Goal: Information Seeking & Learning: Compare options

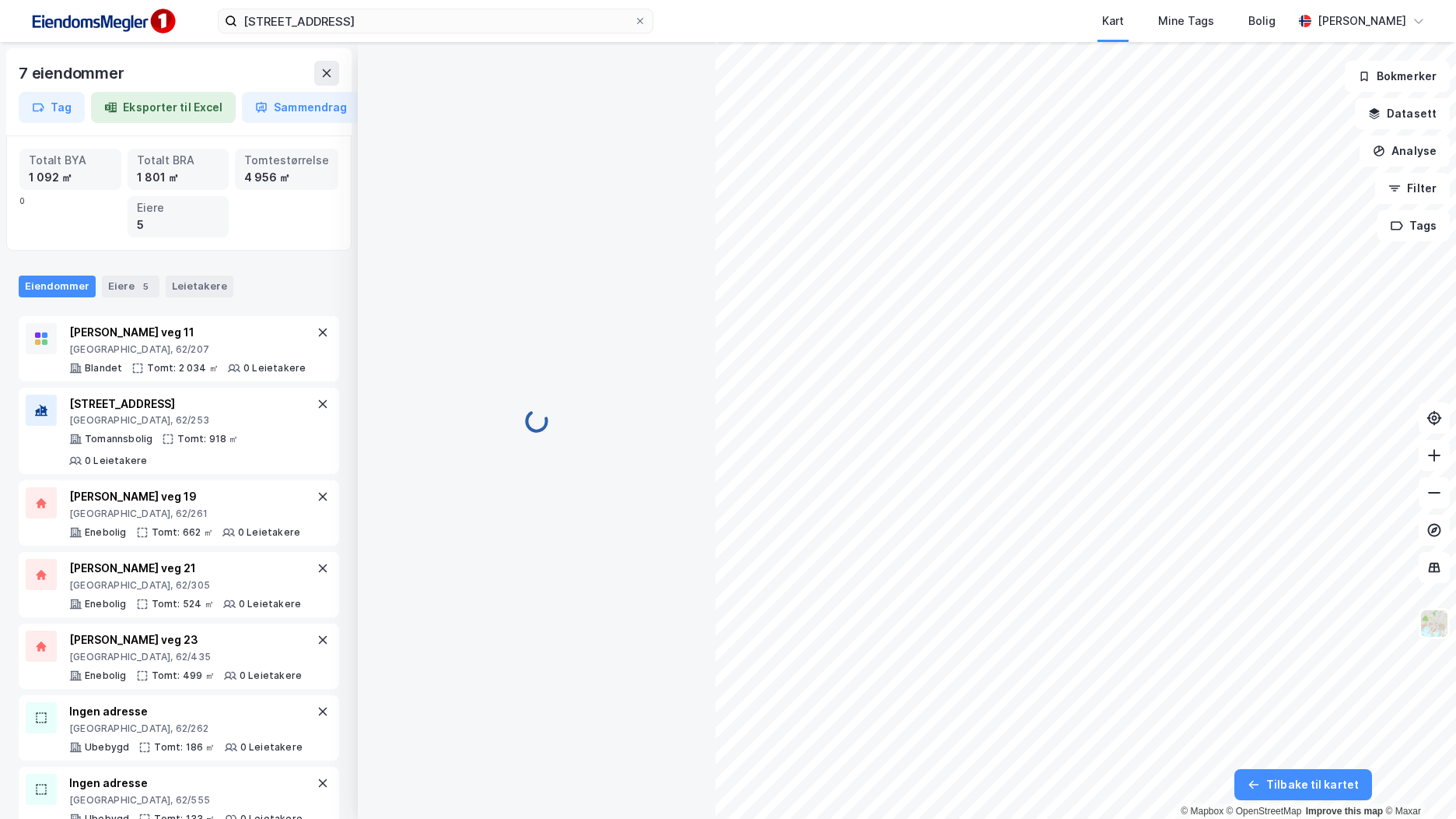
scroll to position [2, 0]
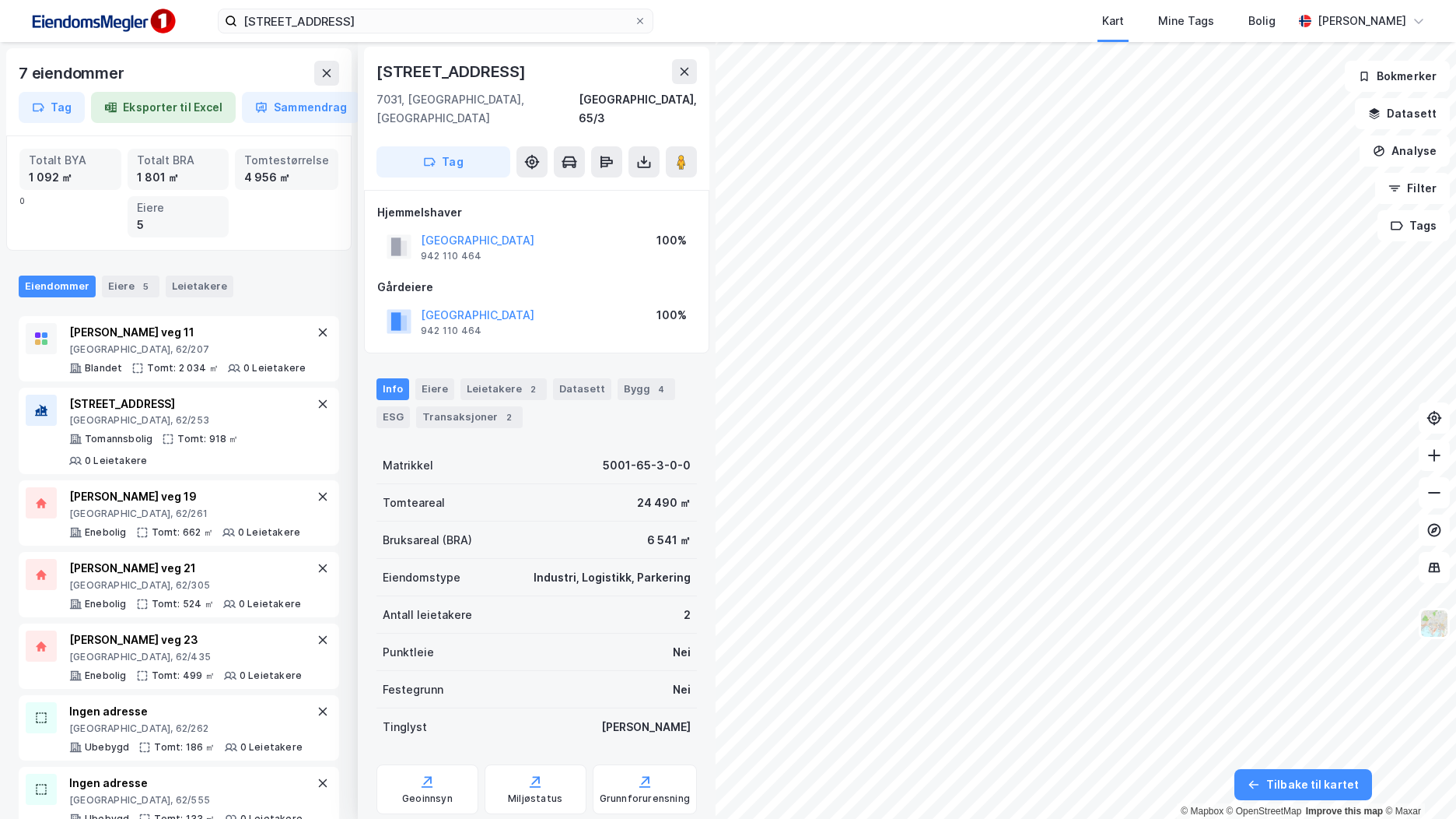
scroll to position [2, 0]
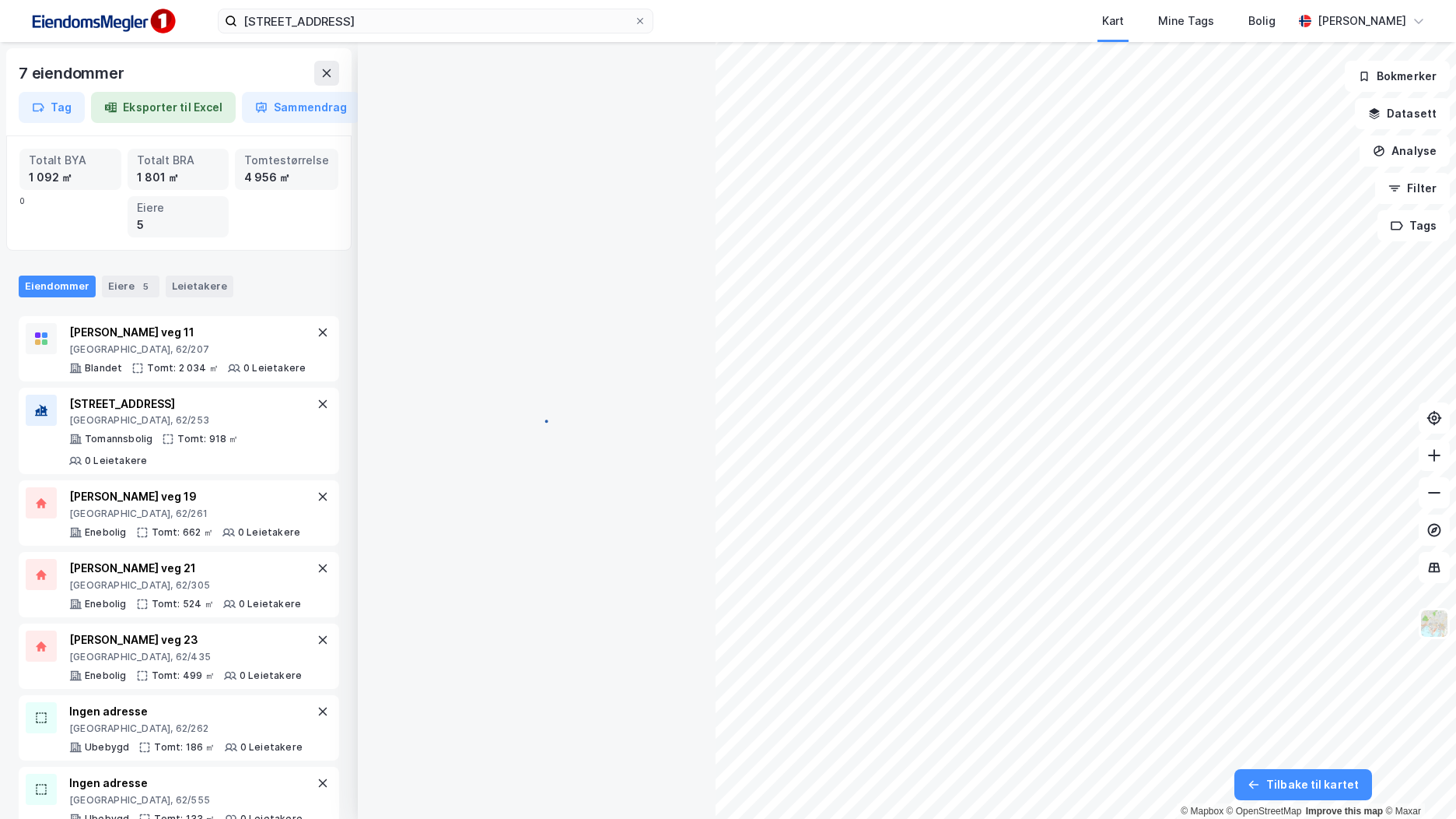
scroll to position [2, 0]
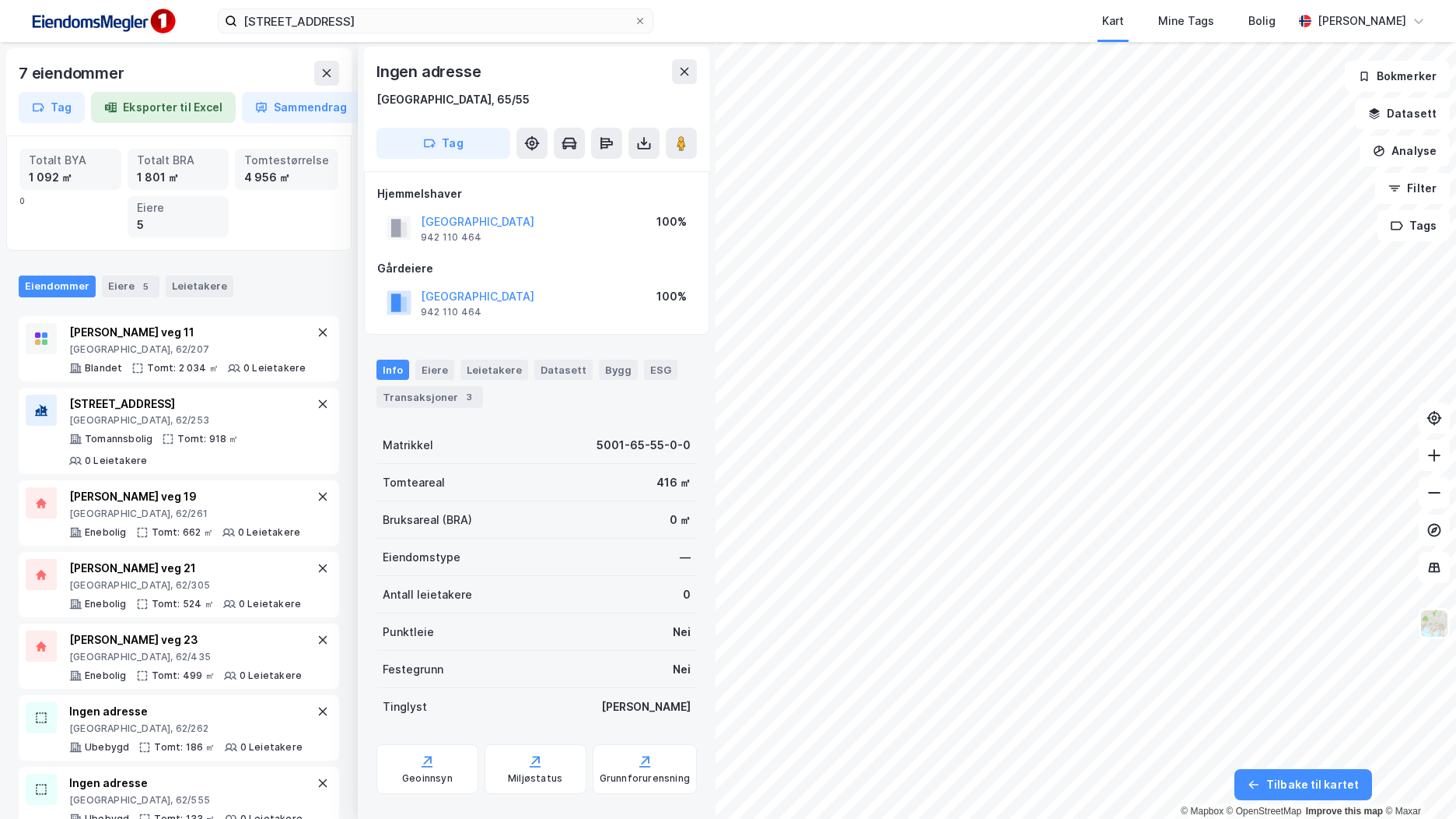
scroll to position [2, 0]
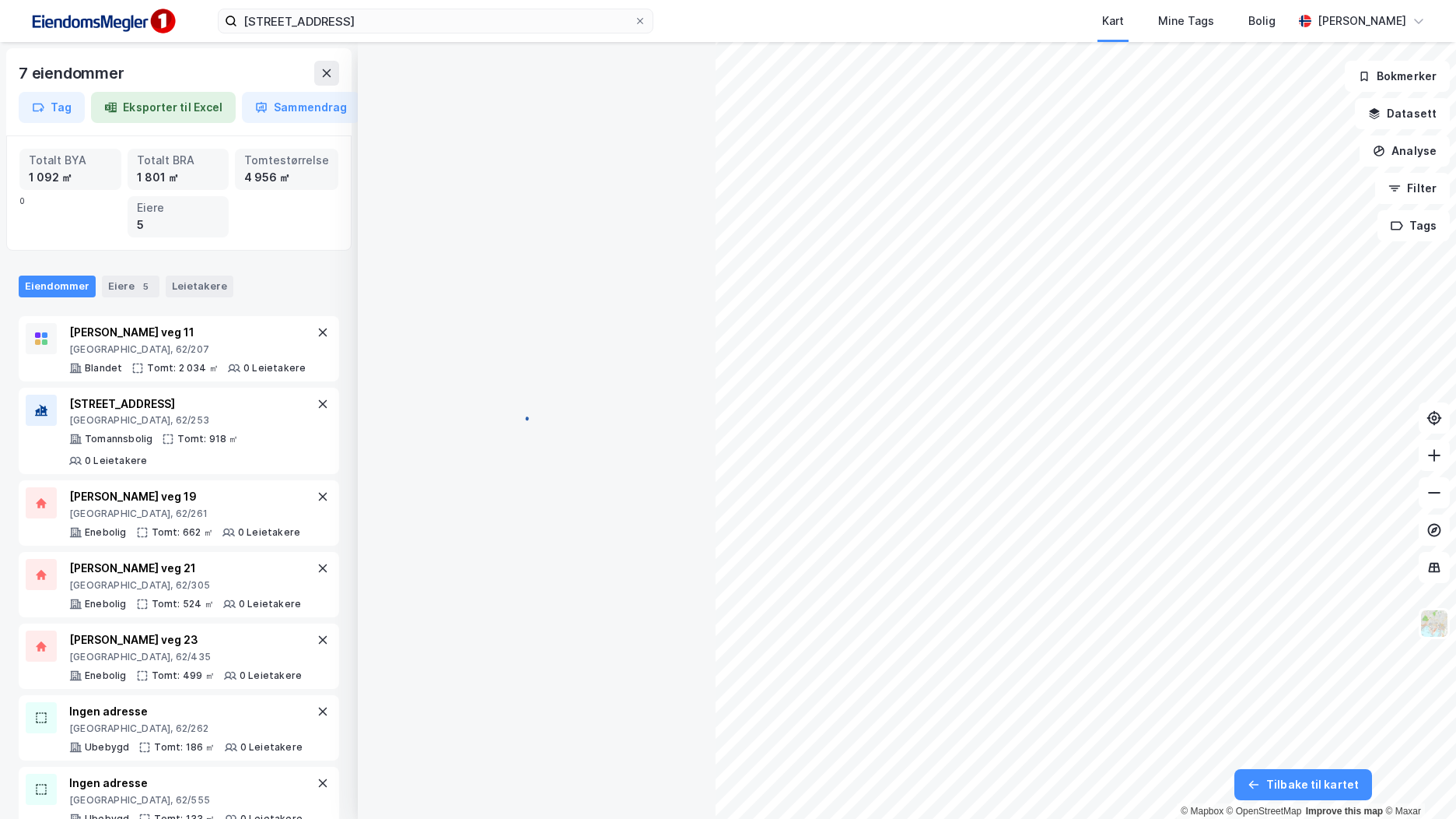
scroll to position [2, 0]
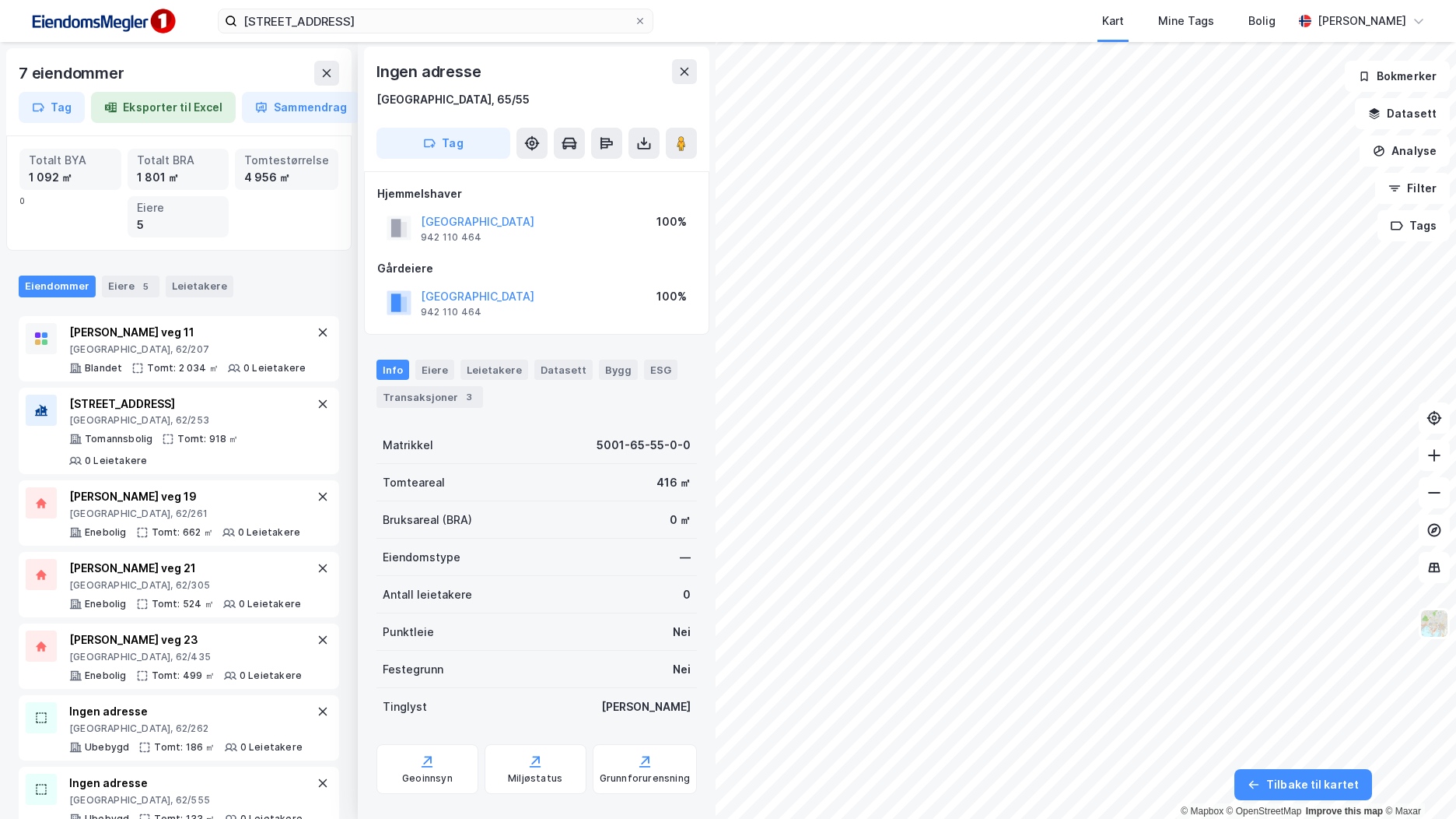
scroll to position [2, 0]
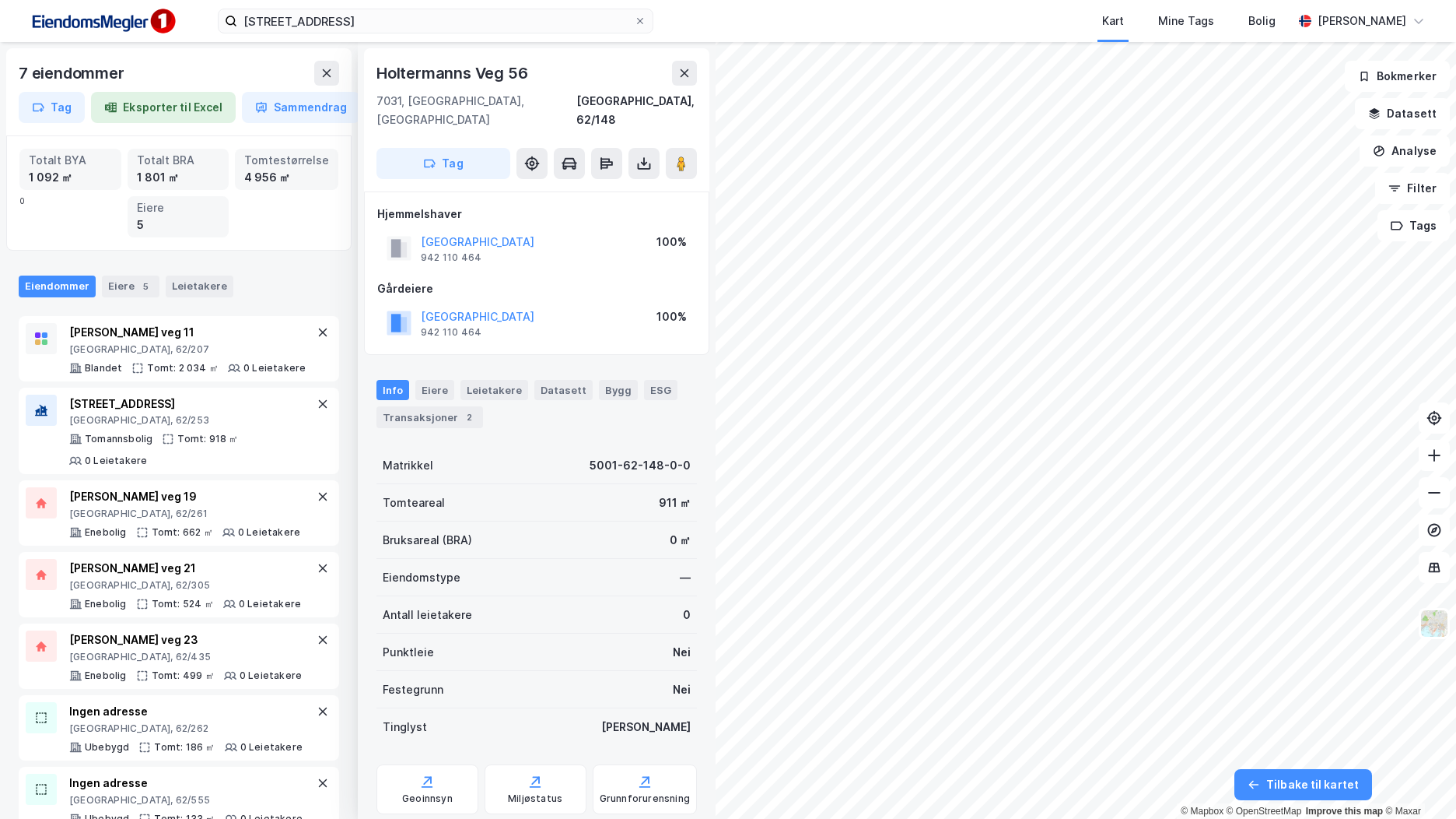
scroll to position [2, 0]
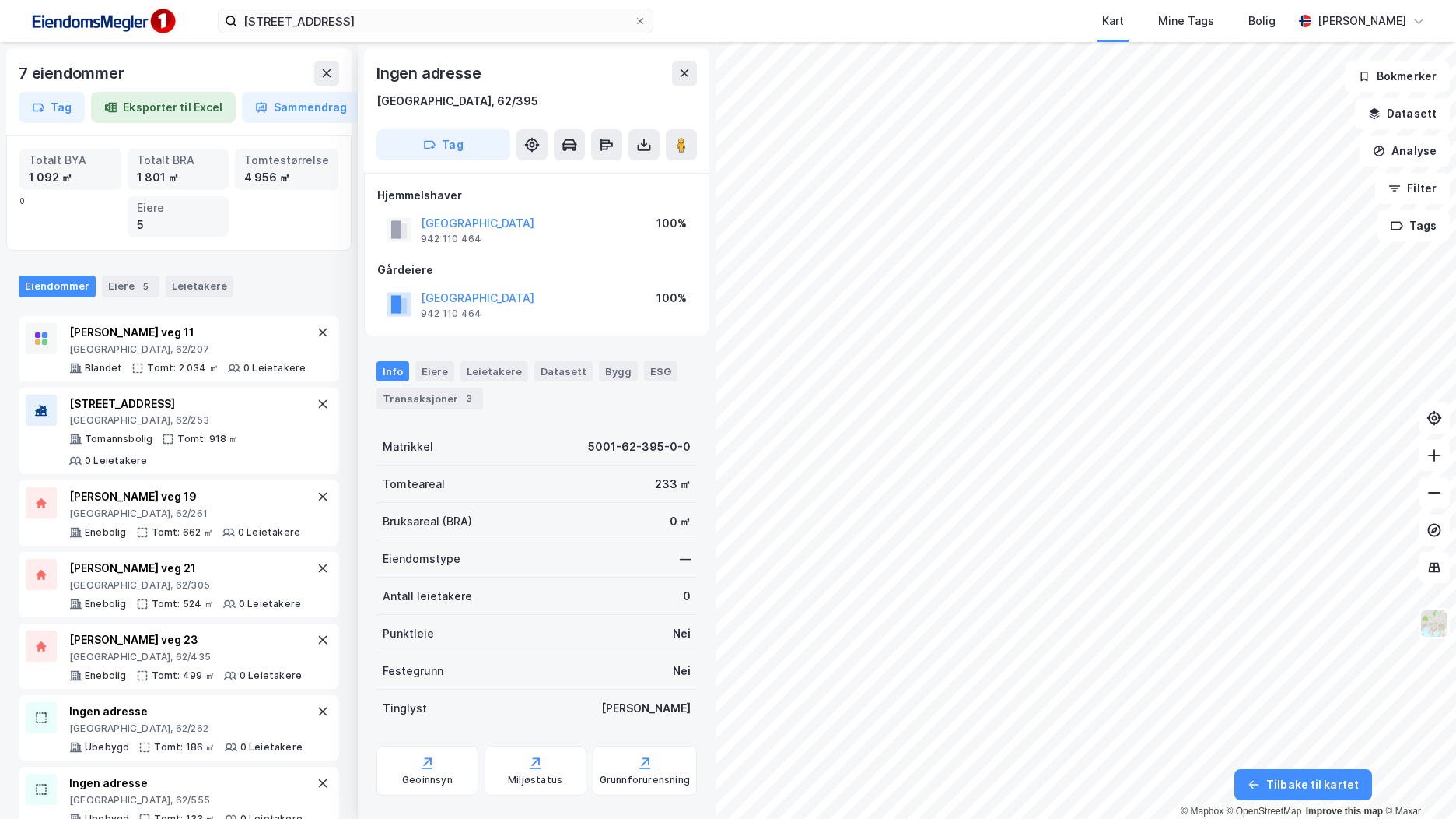
scroll to position [2, 0]
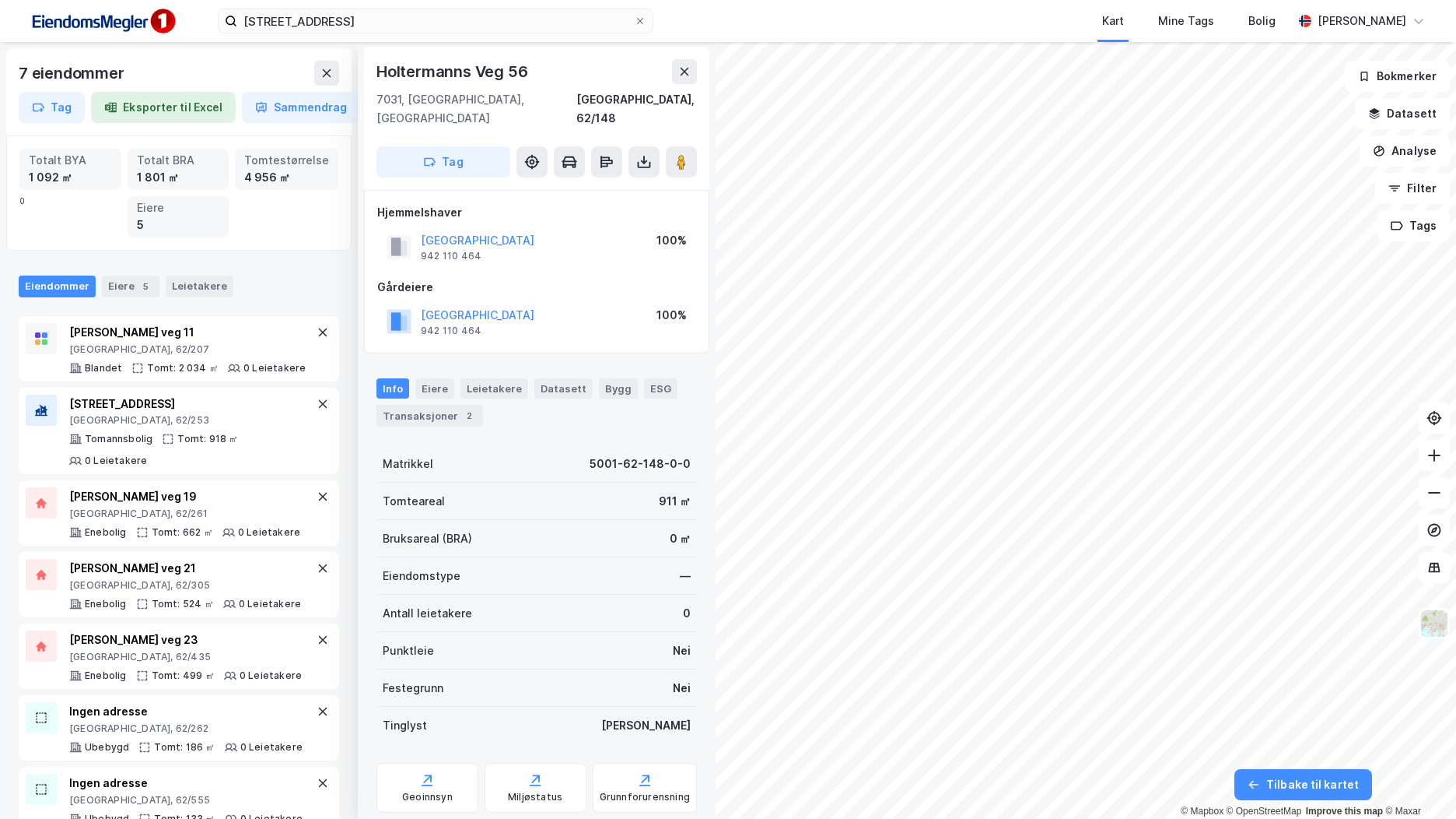
scroll to position [2, 0]
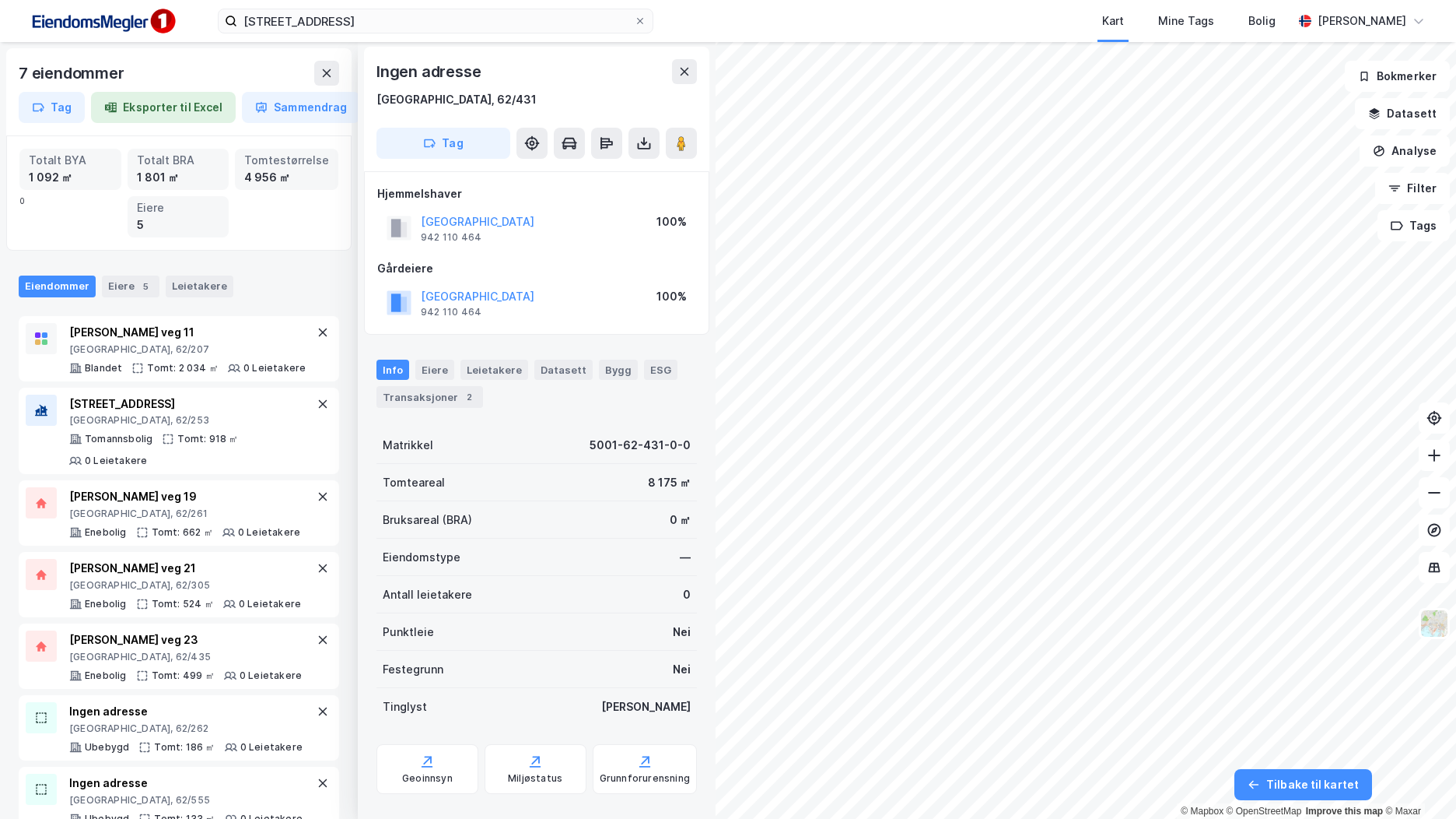
scroll to position [2, 0]
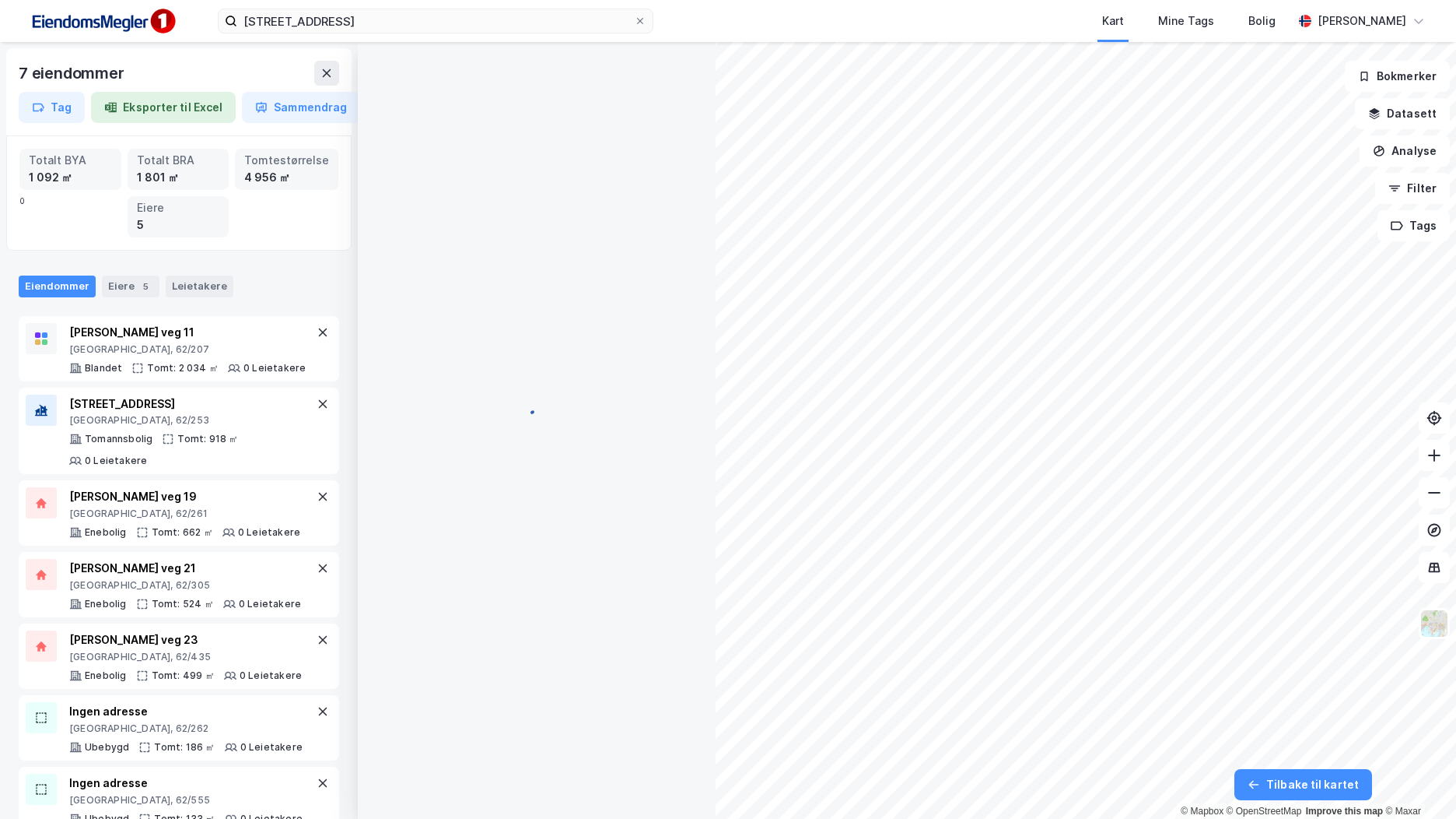
scroll to position [2, 0]
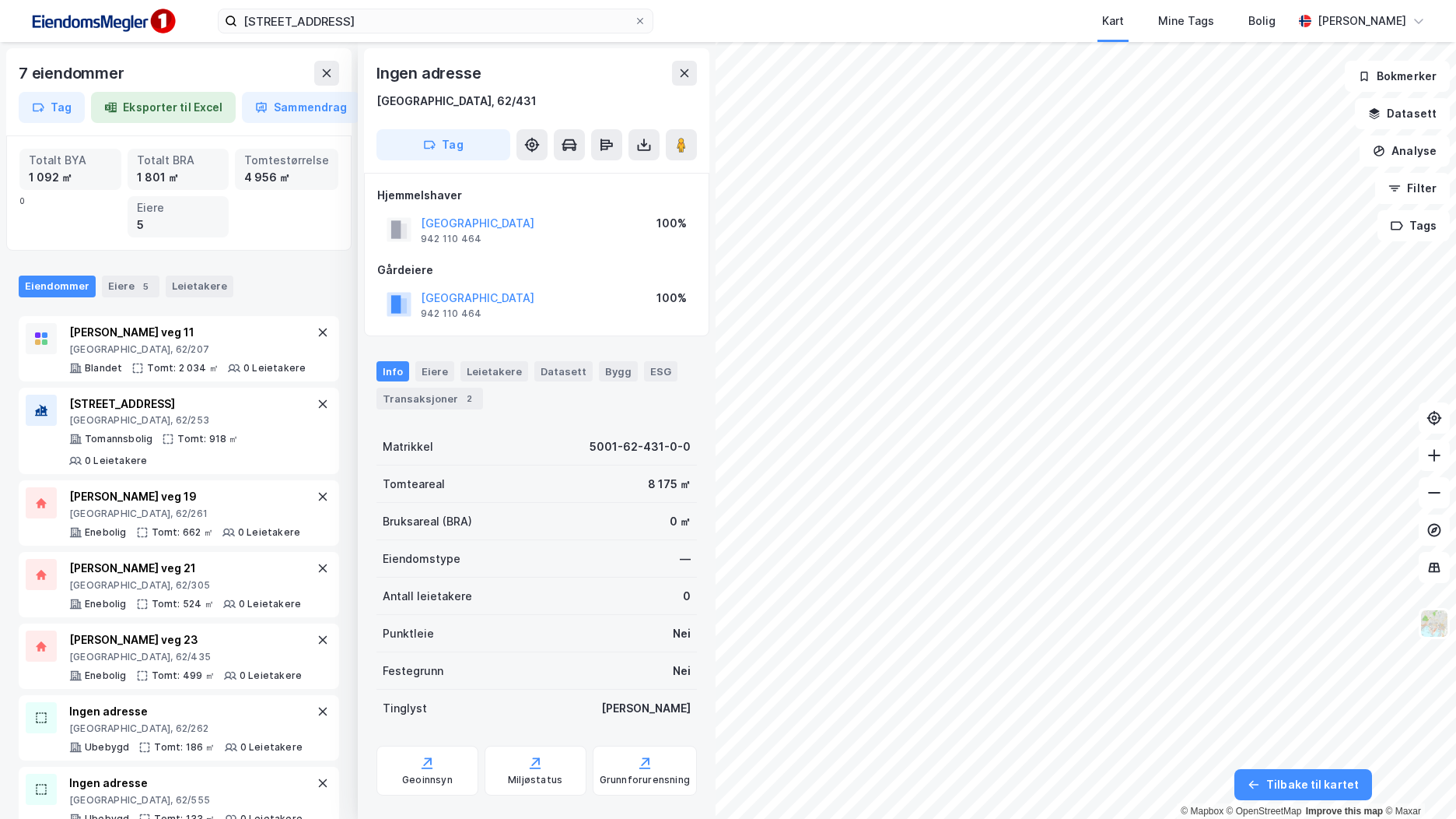
scroll to position [2, 0]
